Goal: Transaction & Acquisition: Purchase product/service

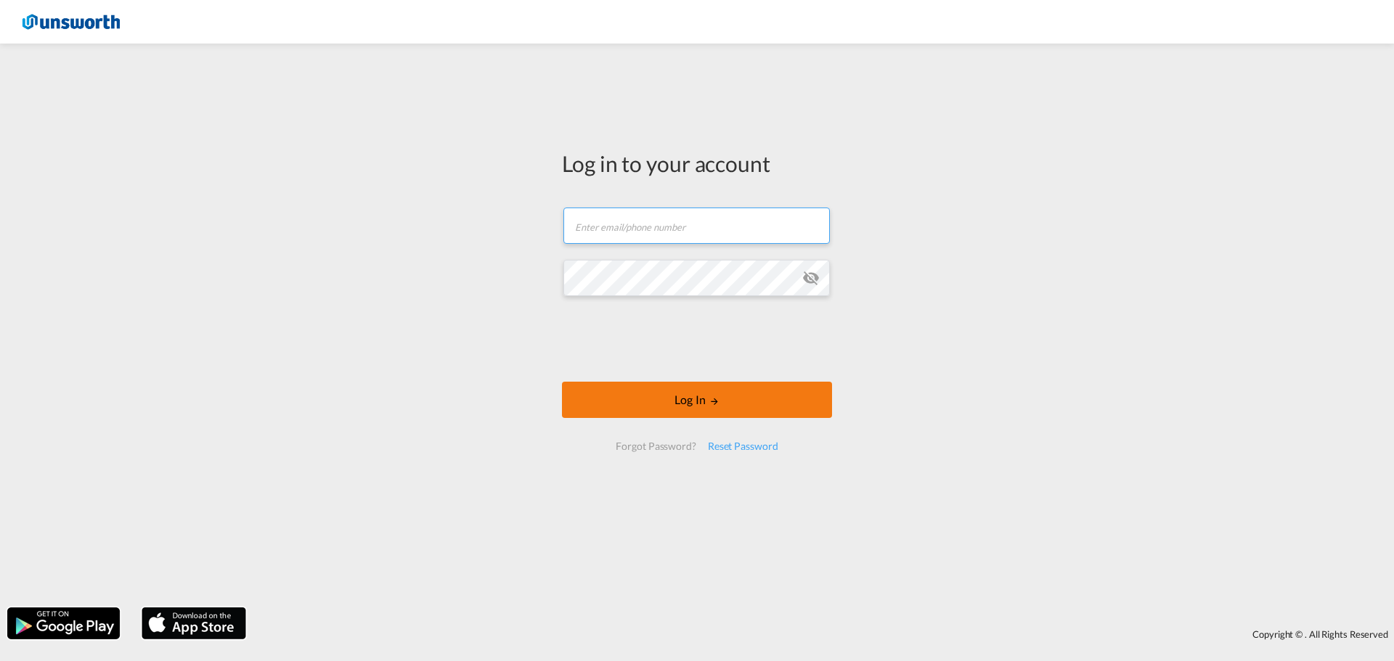
type input "[EMAIL_ADDRESS][PERSON_NAME][DOMAIN_NAME]"
click at [682, 394] on button "Log In" at bounding box center [697, 400] width 270 height 36
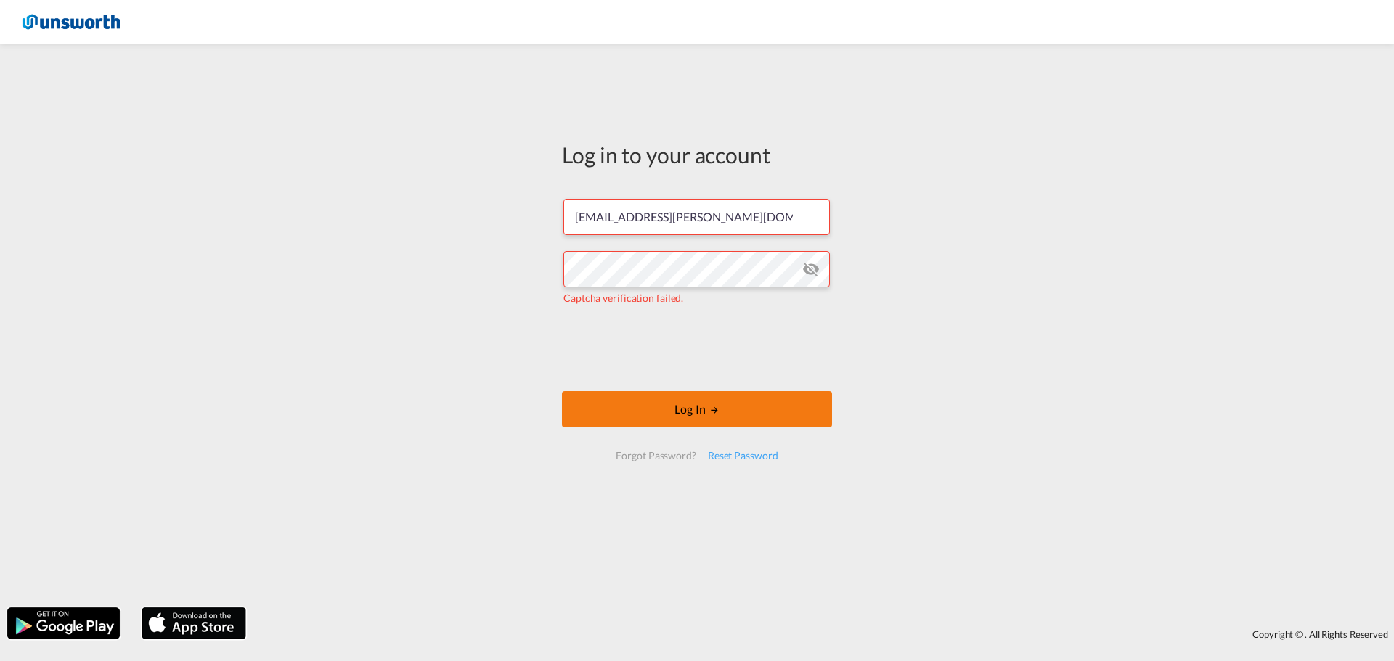
click at [709, 403] on button "Log In" at bounding box center [697, 409] width 270 height 36
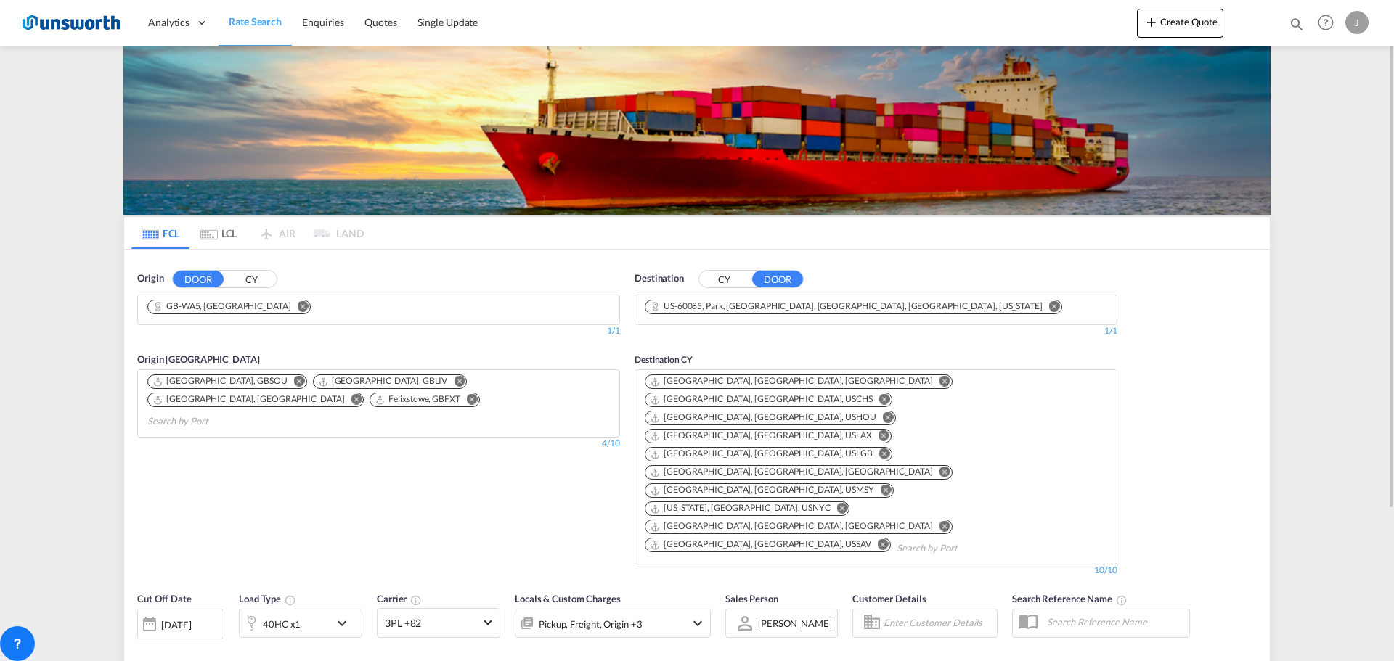
click at [1049, 306] on md-icon "Remove" at bounding box center [1054, 306] width 11 height 11
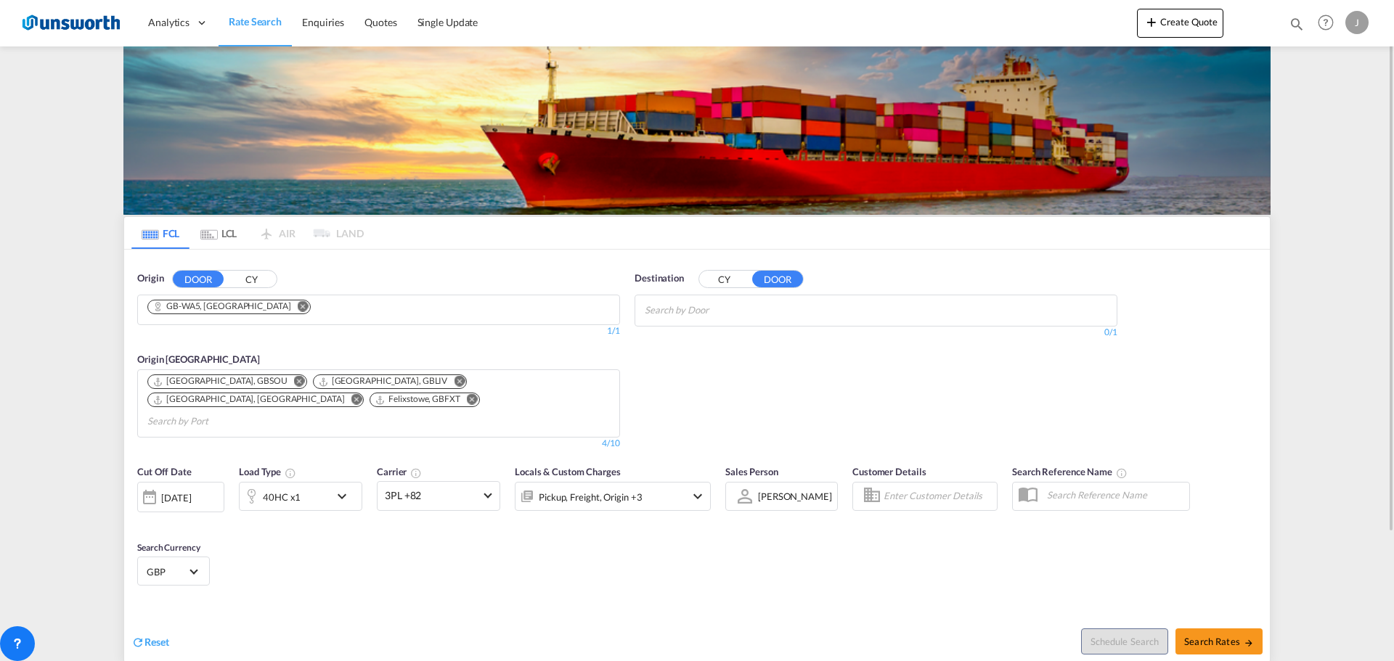
click at [739, 306] on input "Chips input." at bounding box center [714, 310] width 138 height 23
click at [728, 273] on button "CY" at bounding box center [724, 279] width 51 height 17
click at [706, 309] on body "Analytics Reports Dashboard Rate Search Enquiries Quotes" at bounding box center [697, 330] width 1394 height 661
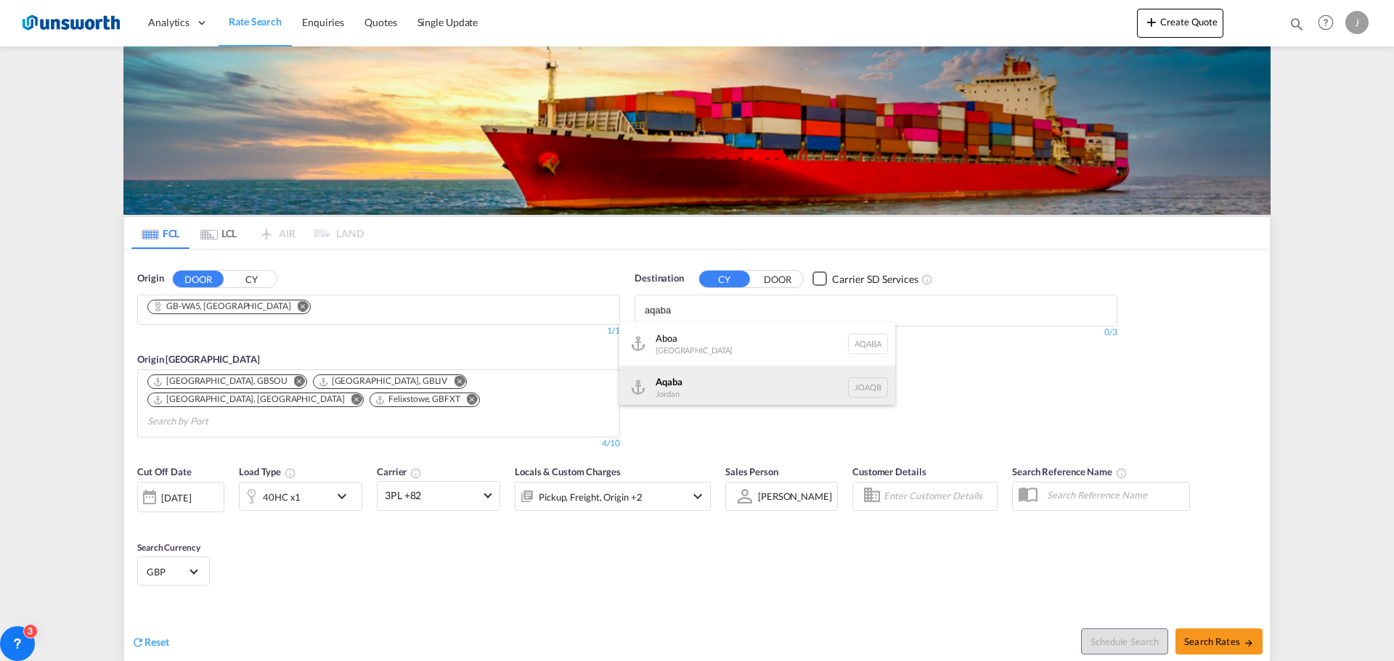
type input "aqaba"
click at [696, 385] on div "Aqaba Jordan JOAQB" at bounding box center [757, 388] width 276 height 44
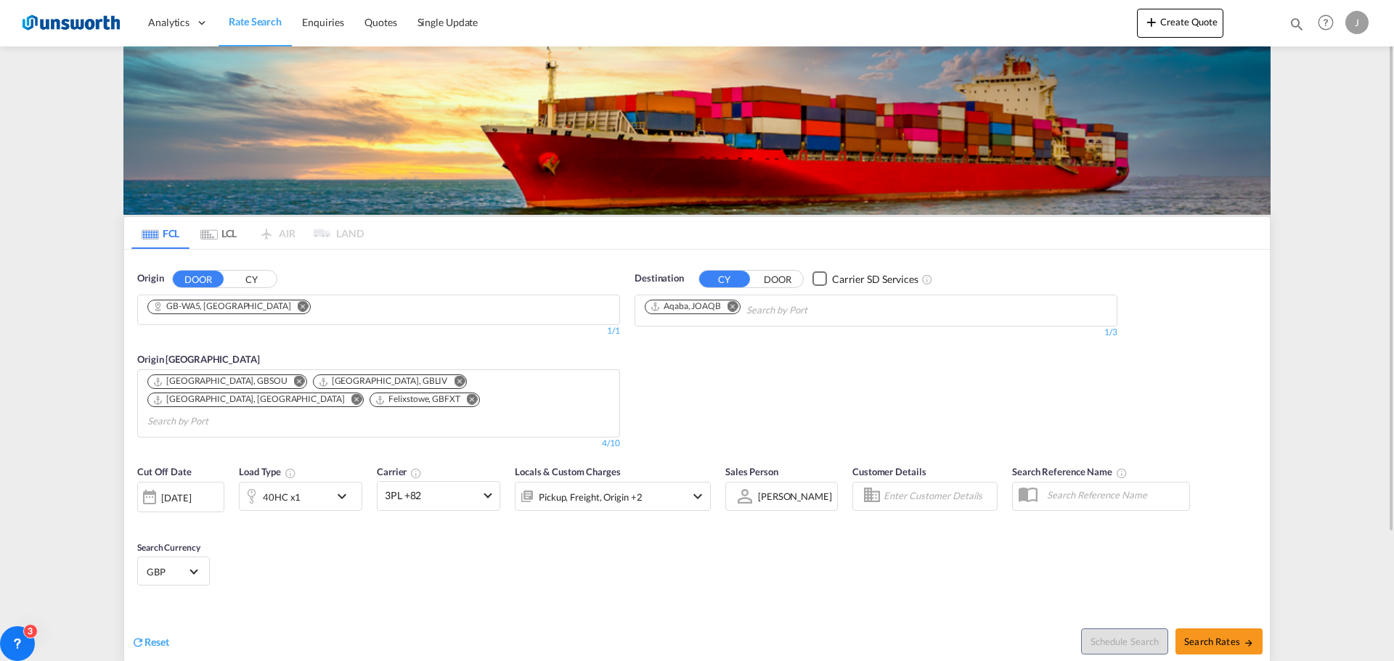
click at [346, 488] on md-icon "icon-chevron-down" at bounding box center [345, 496] width 25 height 17
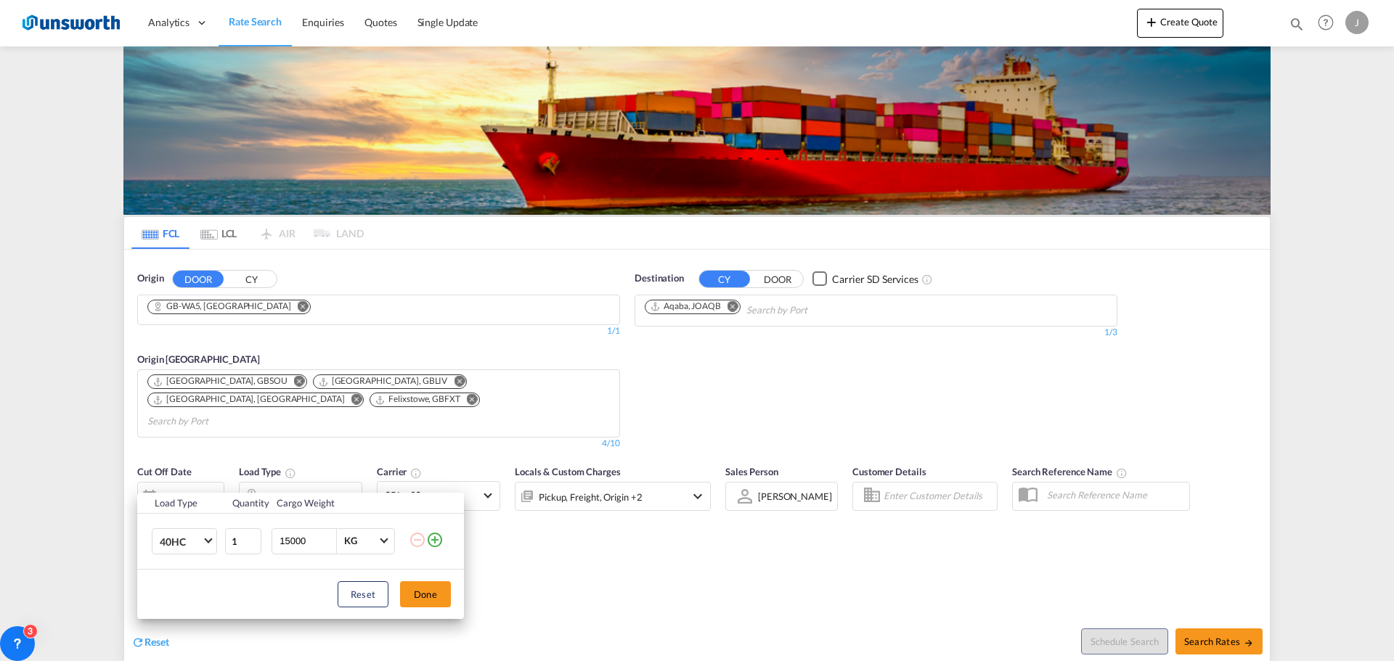
click at [221, 543] on td "40HC 20GP 40GP 40HC 45HC 20RE 40RE 40HR 20OT 40OT 20FR 40FR 40NR 20NR 45S 20TK …" at bounding box center [180, 541] width 86 height 56
click at [216, 542] on md-select-value "40HC" at bounding box center [187, 541] width 58 height 25
click at [195, 471] on md-option "20GP" at bounding box center [197, 471] width 99 height 35
drag, startPoint x: 289, startPoint y: 538, endPoint x: 293, endPoint y: 547, distance: 9.4
click at [290, 539] on input "15000" at bounding box center [307, 541] width 58 height 25
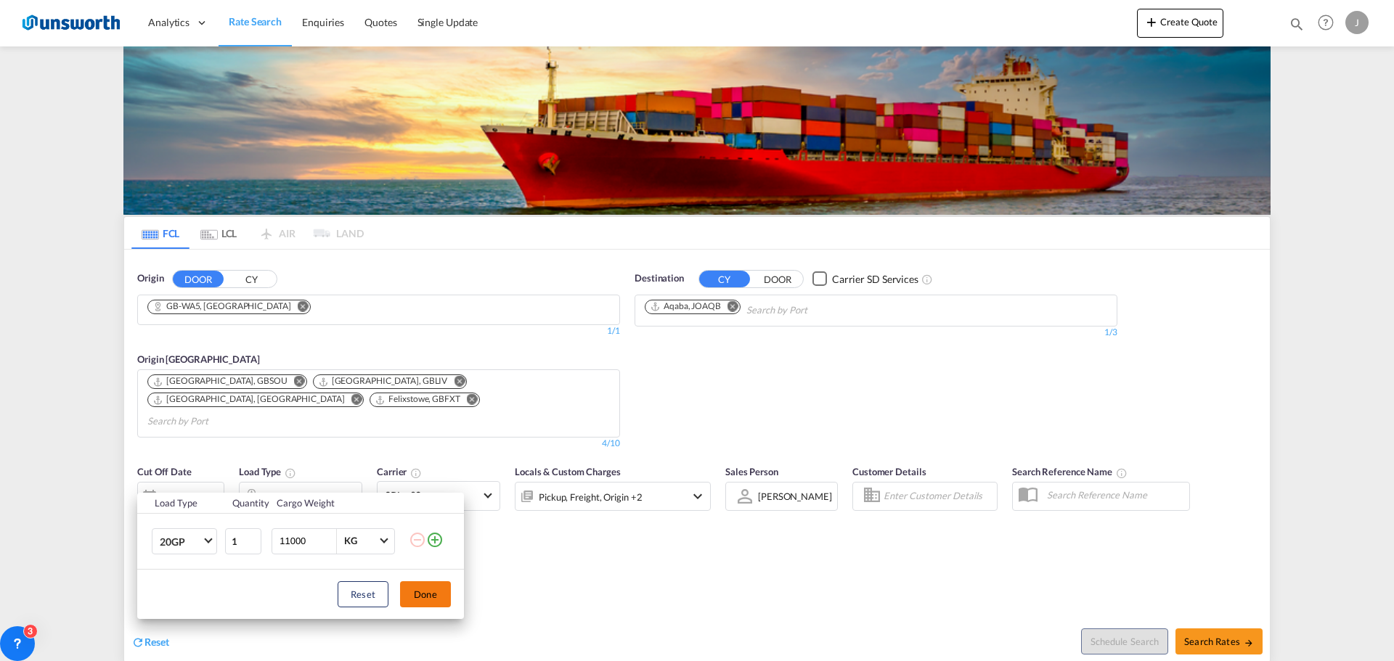
type input "11000"
click at [422, 586] on button "Done" at bounding box center [425, 595] width 51 height 26
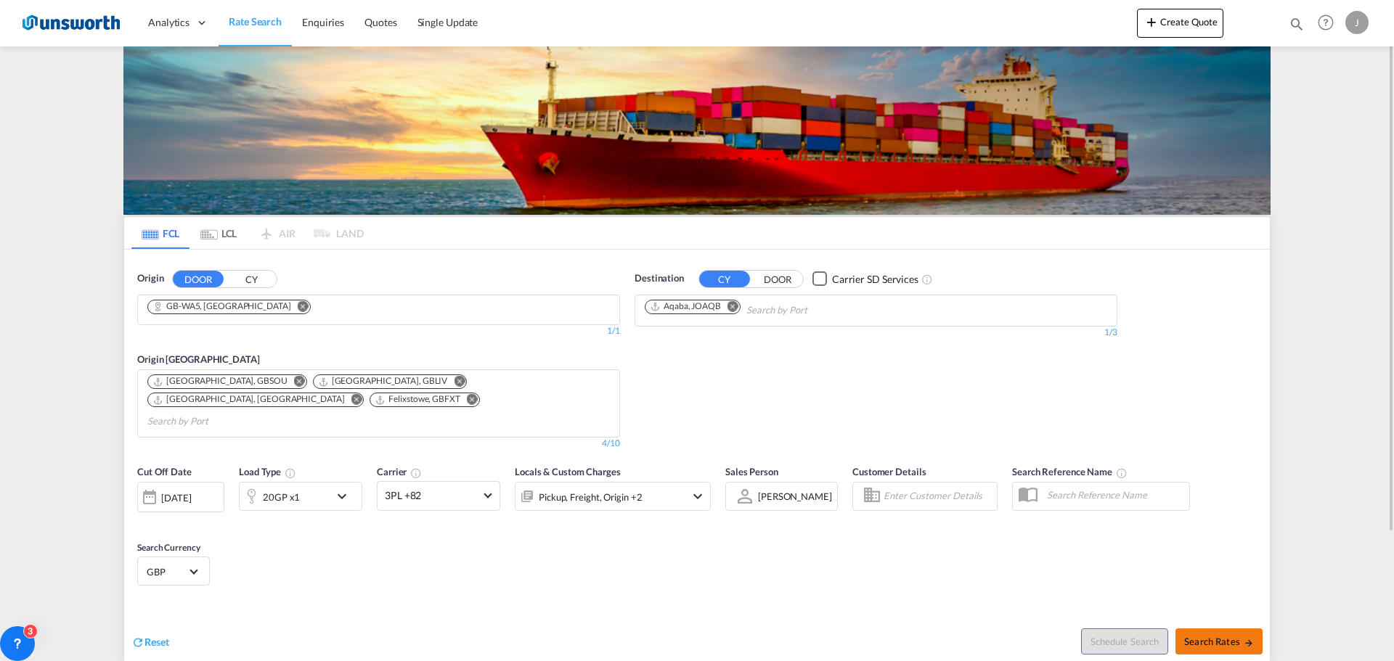
click at [1219, 632] on button "Search Rates" at bounding box center [1218, 642] width 87 height 26
type input "WA5 to JOAQB / [DATE]"
